Goal: Information Seeking & Learning: Find specific fact

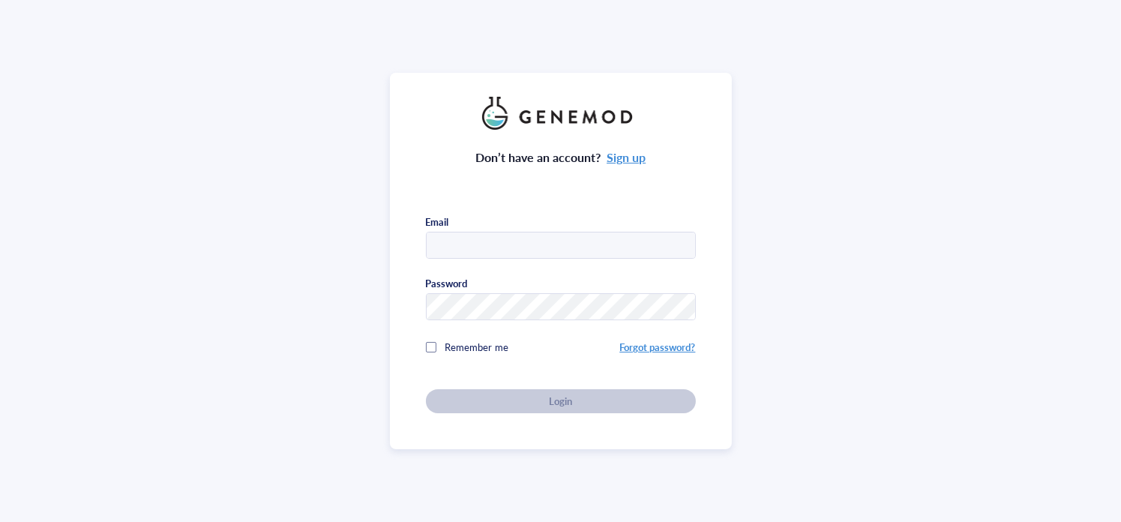
type input "giuliana@galileobio.com"
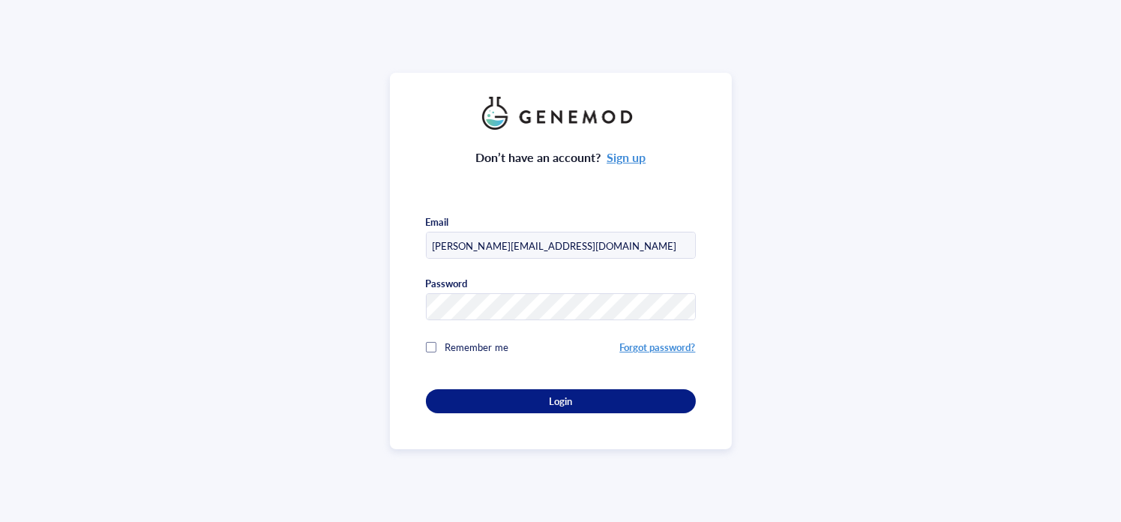
click at [531, 400] on div "Login" at bounding box center [561, 402] width 222 height 14
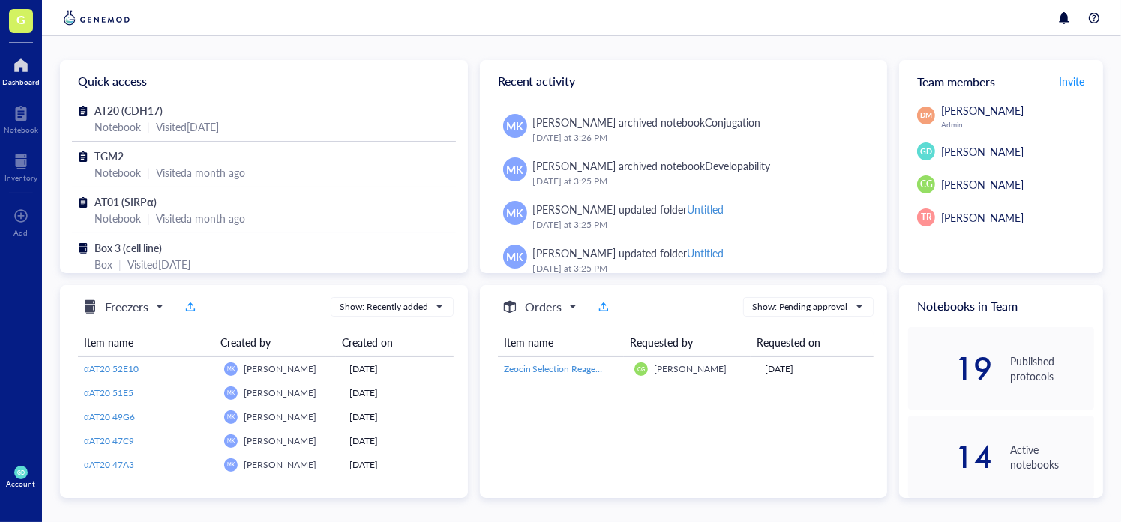
scroll to position [1638, 0]
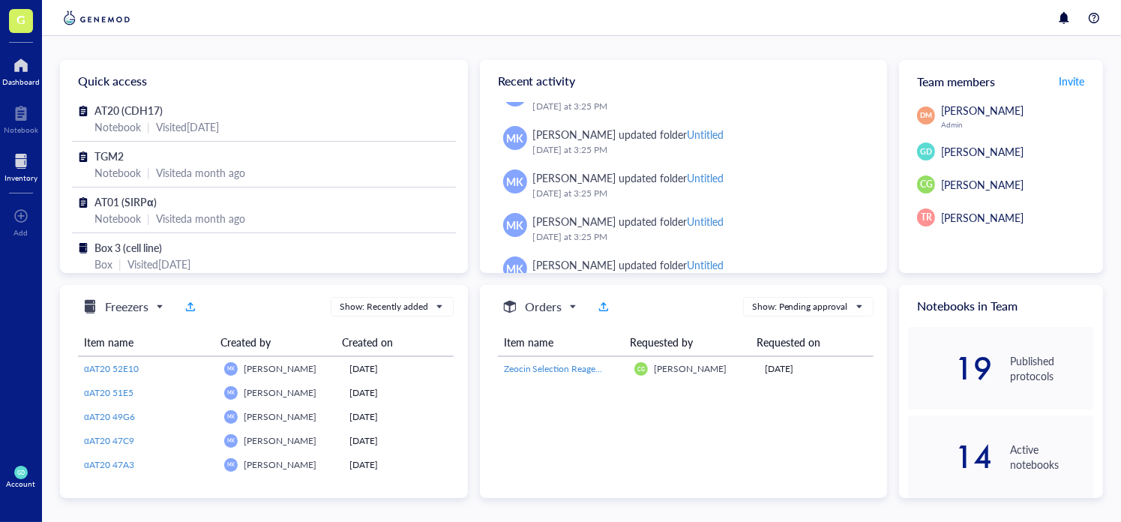
click at [18, 160] on div at bounding box center [21, 161] width 33 height 24
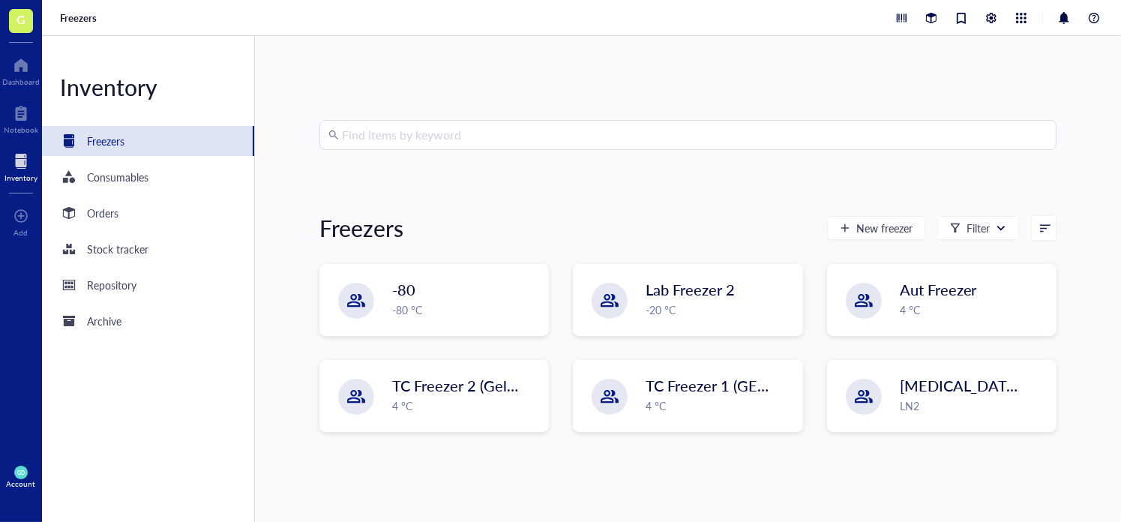
click at [359, 135] on input "search" at bounding box center [695, 135] width 706 height 29
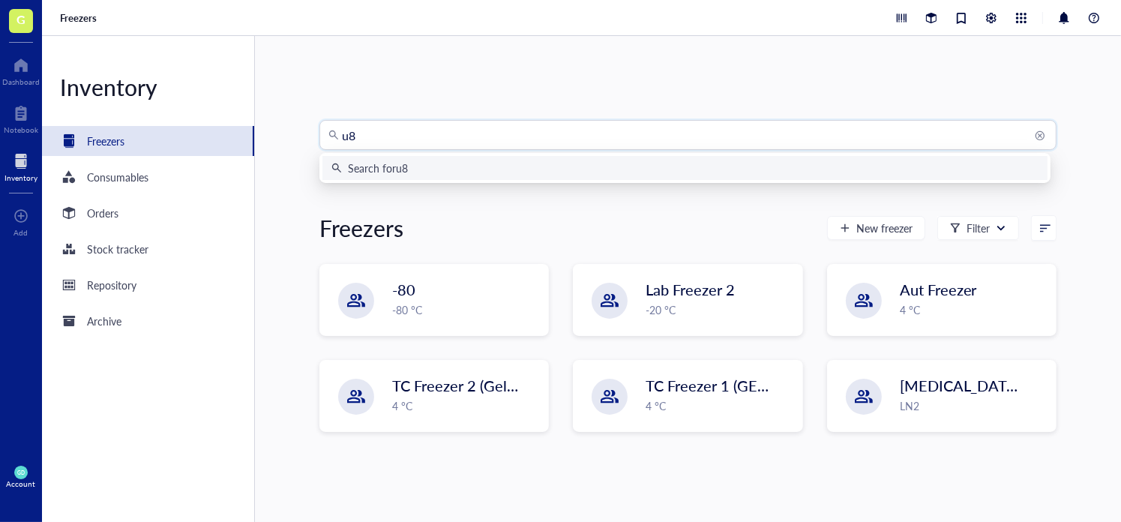
type input "u87"
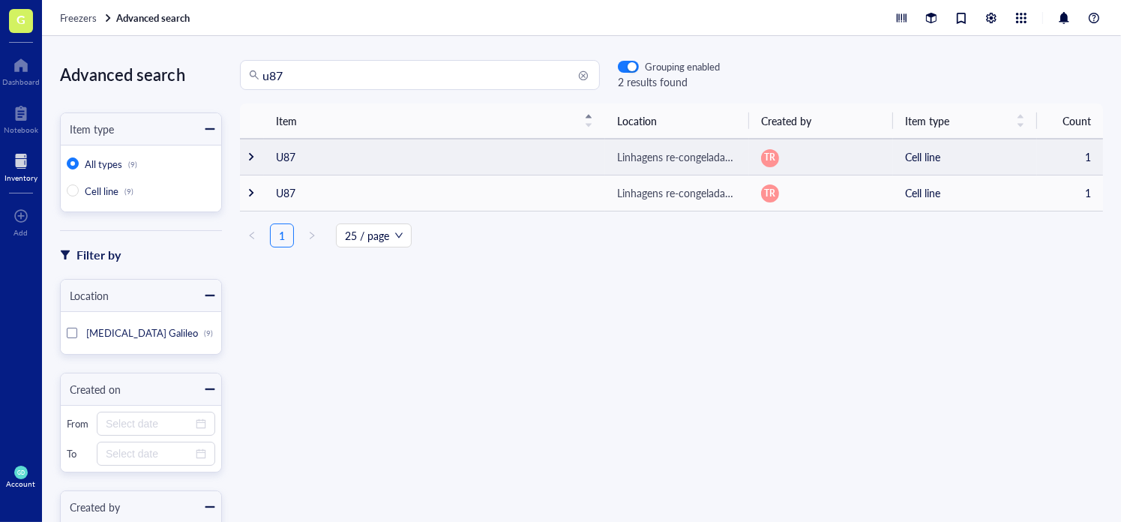
click at [296, 154] on td "U87" at bounding box center [434, 157] width 341 height 36
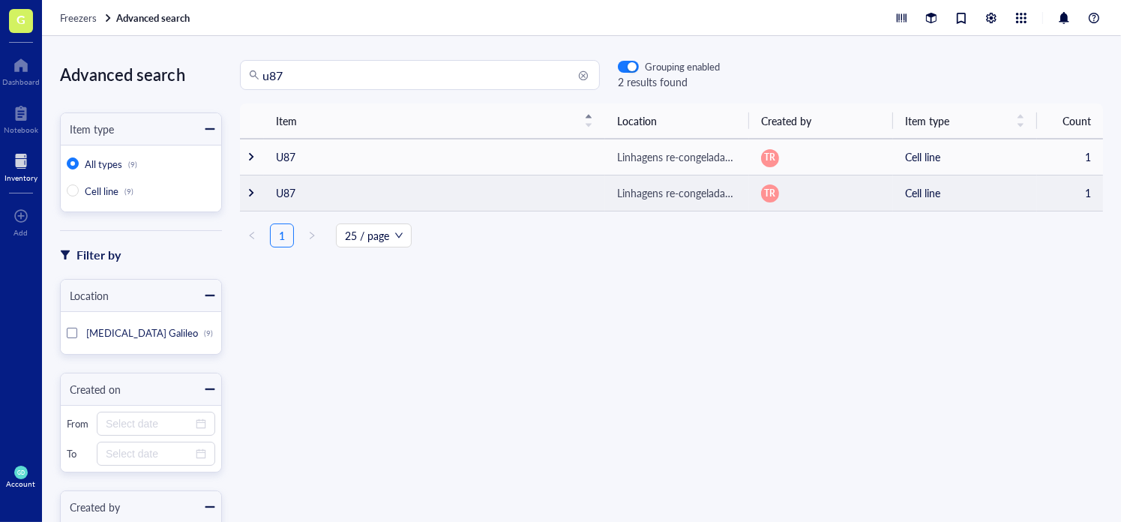
click at [308, 184] on td "U87" at bounding box center [434, 193] width 341 height 36
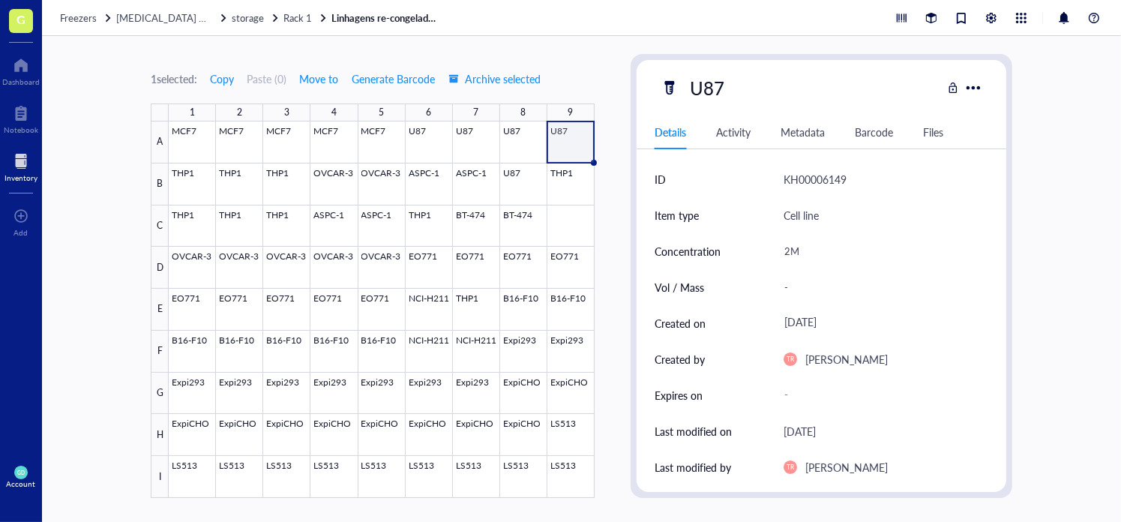
click at [405, 20] on link "Linhagens re-congeladas 2 - ANTHARIS" at bounding box center [388, 18] width 113 height 14
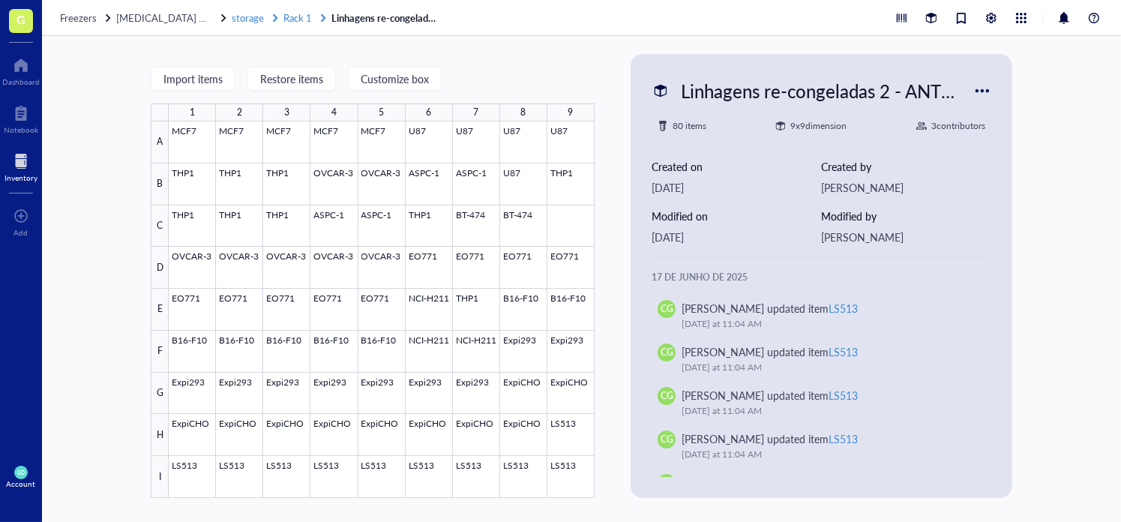
click at [298, 17] on span "Rack 1" at bounding box center [298, 18] width 29 height 14
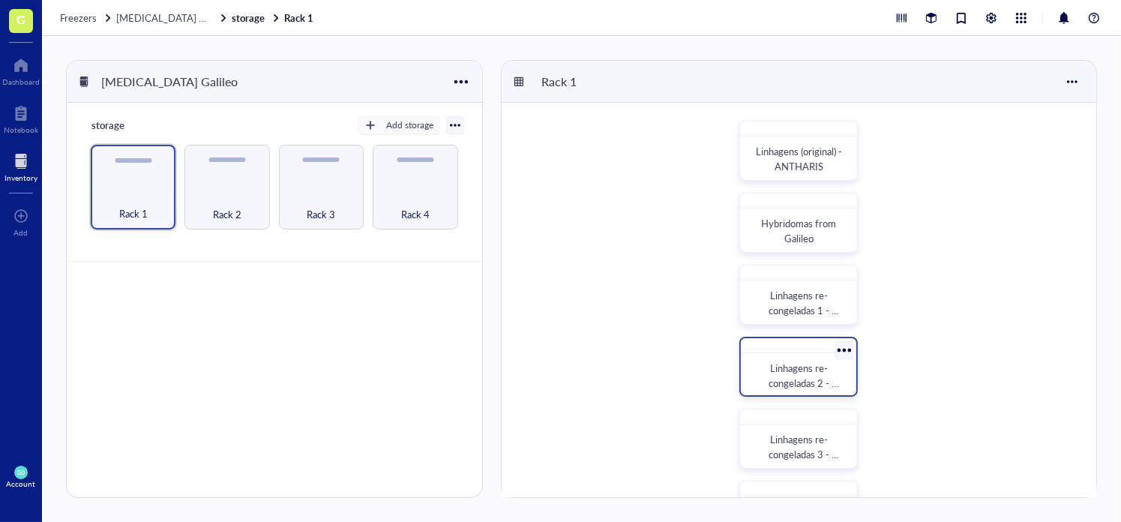
click at [798, 381] on span "Linhagens re-congeladas 2 - ANTHARIS" at bounding box center [804, 383] width 71 height 44
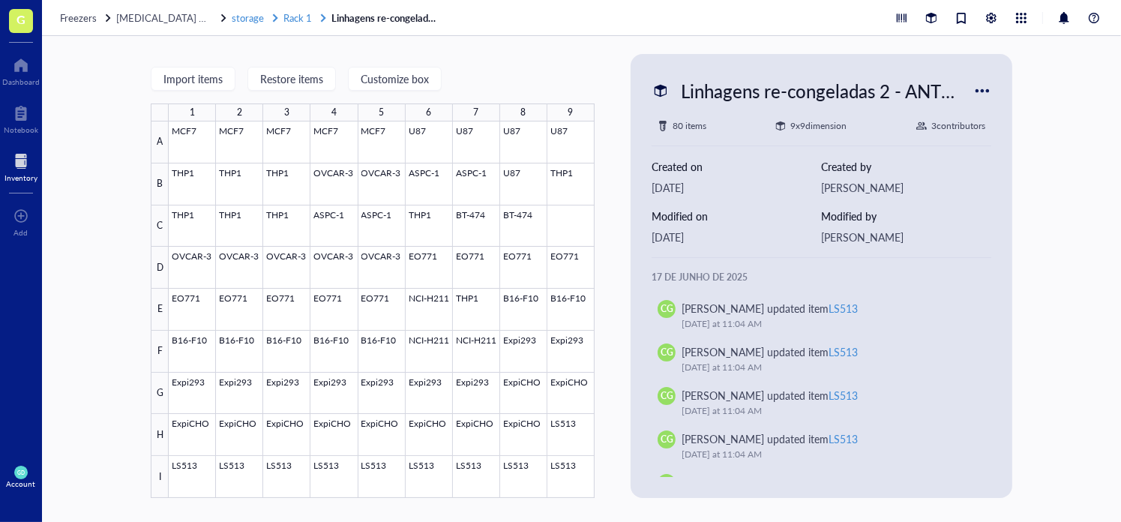
click at [307, 20] on span "Rack 1" at bounding box center [298, 18] width 29 height 14
